Goal: Task Accomplishment & Management: Manage account settings

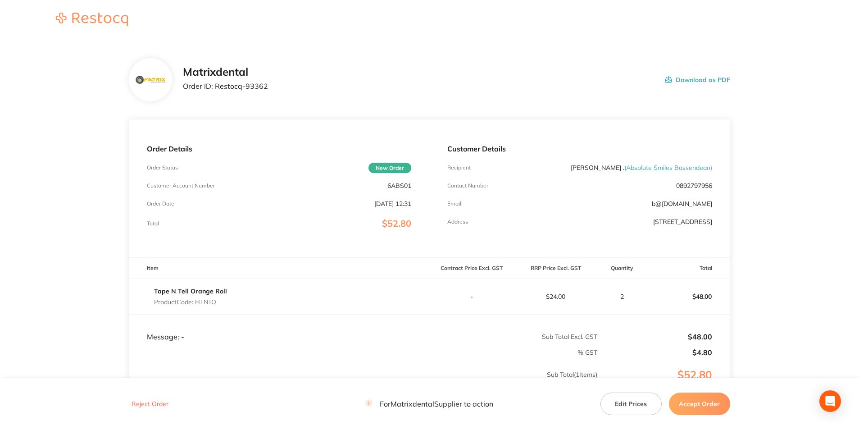
click at [639, 409] on button "Edit Prices" at bounding box center [630, 403] width 61 height 23
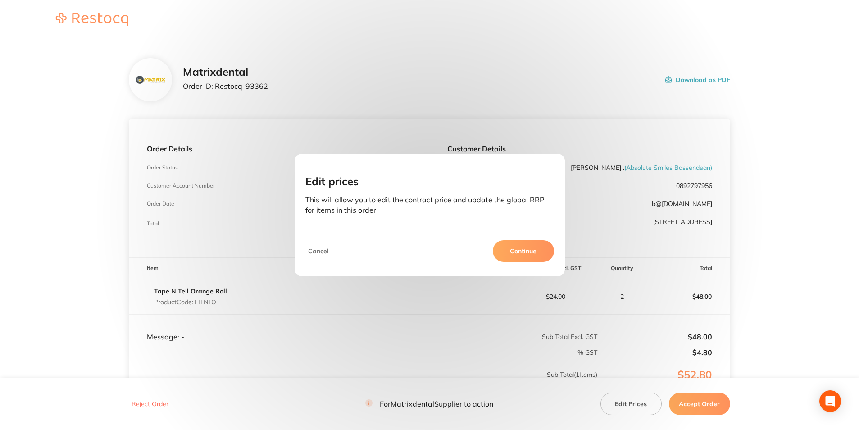
click at [518, 251] on button "Continue" at bounding box center [523, 251] width 61 height 22
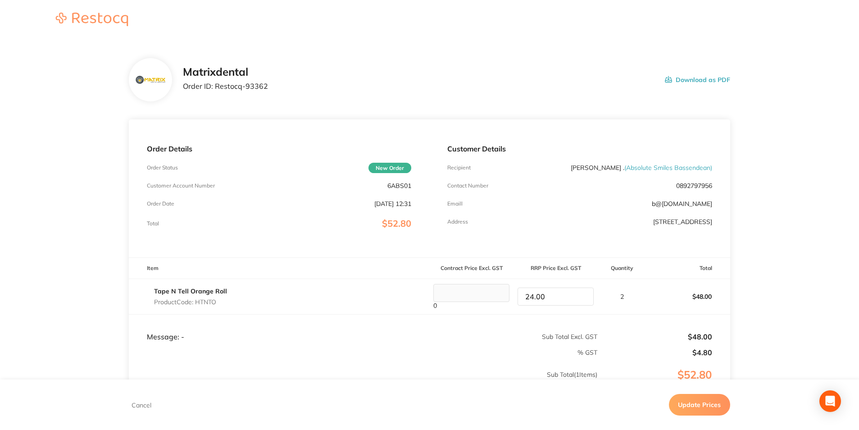
click at [566, 298] on input "24.00" at bounding box center [556, 296] width 76 height 18
drag, startPoint x: 566, startPoint y: 298, endPoint x: 525, endPoint y: 298, distance: 41.0
click at [525, 298] on input "24.00" at bounding box center [556, 296] width 76 height 18
type input "24.75"
click at [690, 404] on button "Update Prices" at bounding box center [699, 405] width 61 height 22
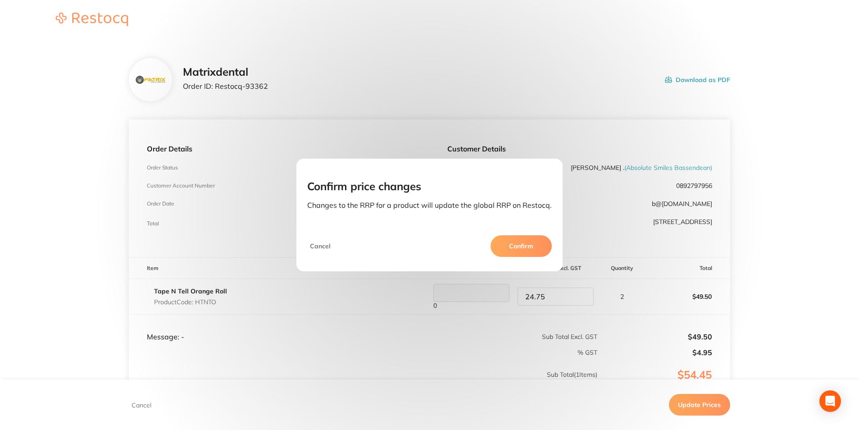
click at [524, 250] on button "Confirm" at bounding box center [521, 246] width 61 height 22
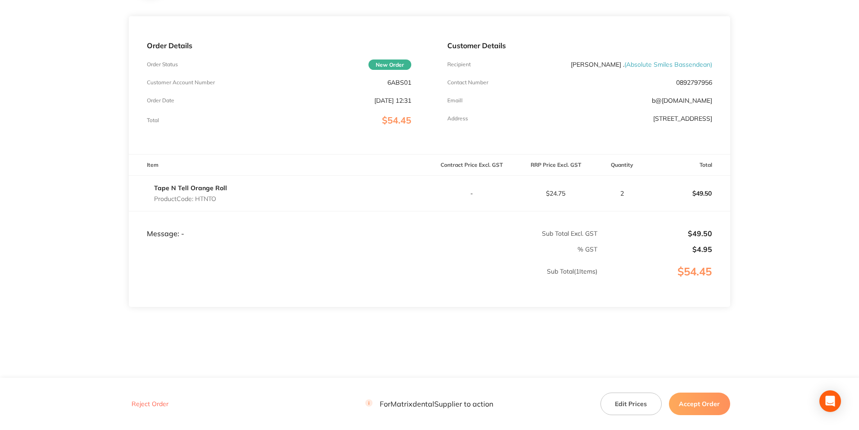
scroll to position [105, 0]
click at [682, 404] on button "Accept Order" at bounding box center [699, 403] width 61 height 23
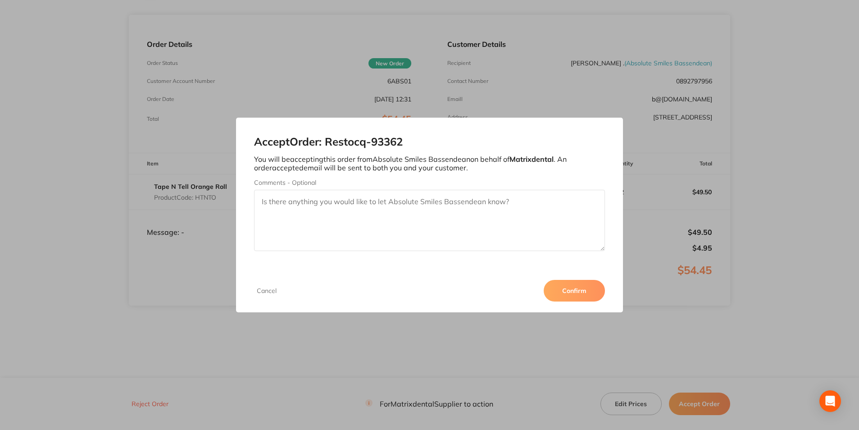
click at [365, 208] on textarea "Comments - Optional" at bounding box center [429, 220] width 350 height 61
type textarea "Thankyou"
click at [577, 291] on button "Confirm" at bounding box center [574, 291] width 61 height 22
